Goal: Complete application form

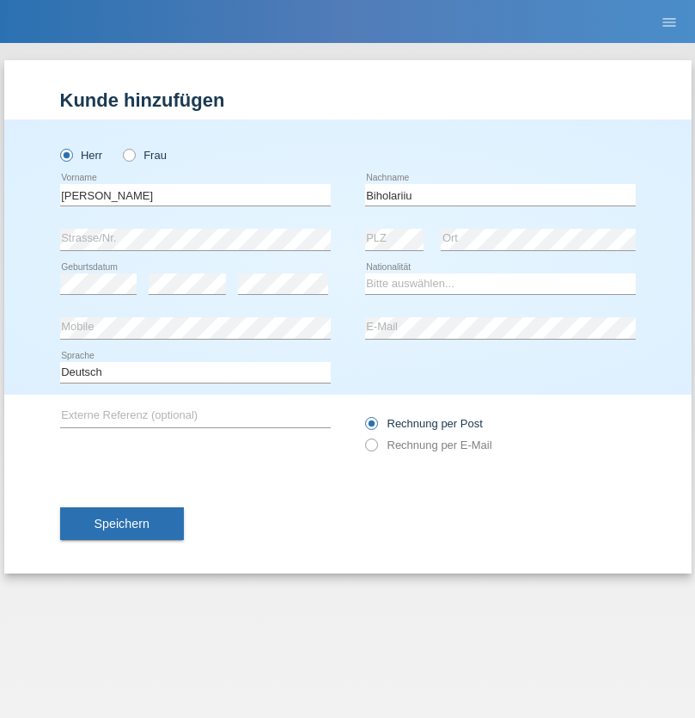
type input "Biholariiu"
select select "CH"
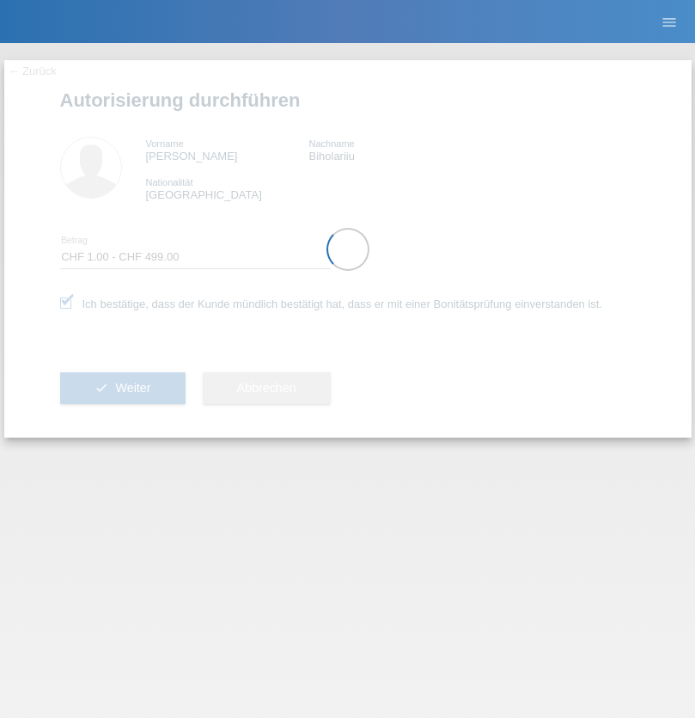
select select "1"
